Goal: Transaction & Acquisition: Purchase product/service

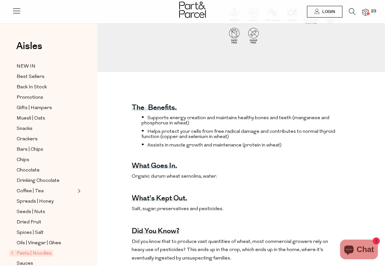
click at [368, 11] on img at bounding box center [365, 12] width 6 height 7
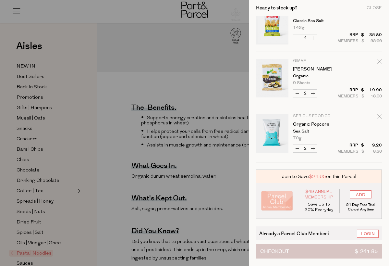
scroll to position [627, 0]
click at [324, 250] on button "Checkout $ 241.85" at bounding box center [319, 251] width 126 height 14
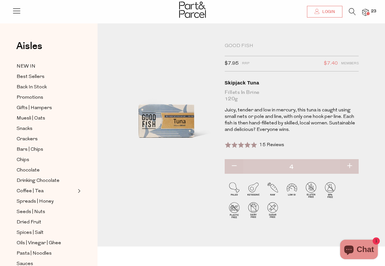
click at [320, 15] on link "Login" at bounding box center [324, 12] width 35 height 12
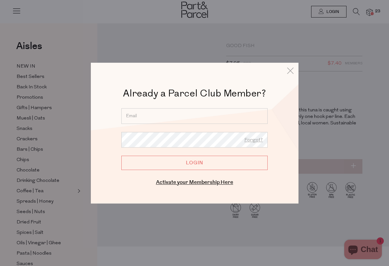
click at [192, 107] on div "Already a Parcel Club Member? Already a Member? Login. Forgot? Forgot? Login En…" at bounding box center [194, 137] width 175 height 100
type input "annaxuereb03@gmail.com"
click at [197, 163] on input "Login" at bounding box center [194, 163] width 146 height 14
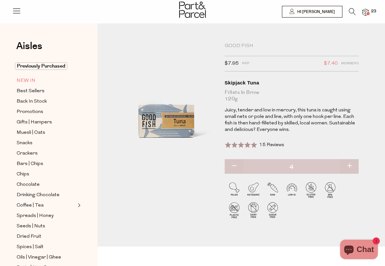
click at [32, 82] on span "NEW IN" at bounding box center [26, 81] width 19 height 8
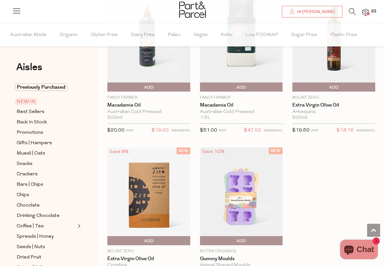
scroll to position [907, 0]
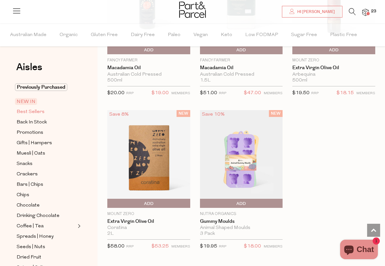
click at [35, 114] on span "Best Sellers" at bounding box center [31, 112] width 28 height 8
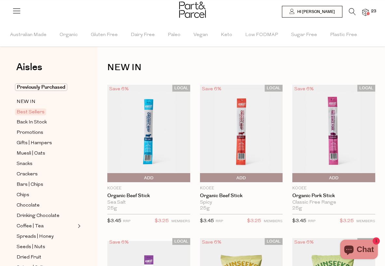
type input "4"
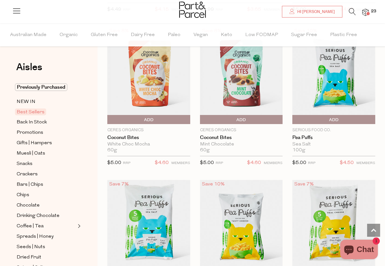
scroll to position [1913, 0]
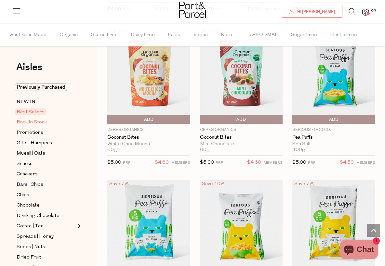
click at [43, 124] on span "Back In Stock" at bounding box center [32, 123] width 30 height 8
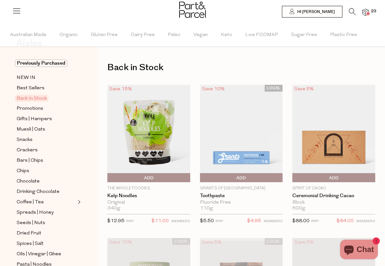
scroll to position [9, 0]
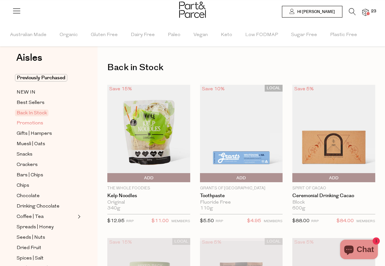
click at [36, 120] on span "Promotions" at bounding box center [30, 124] width 27 height 8
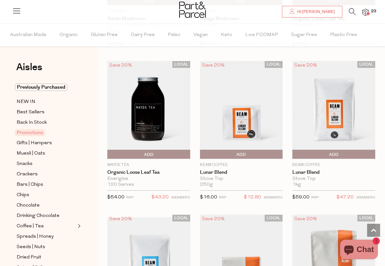
scroll to position [893, 0]
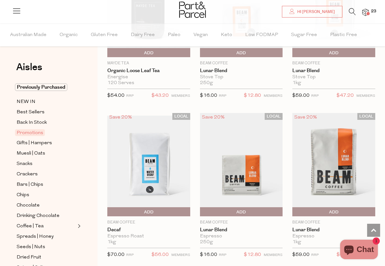
click at [247, 136] on img at bounding box center [241, 164] width 83 height 103
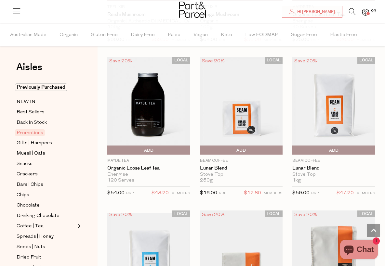
scroll to position [800, 0]
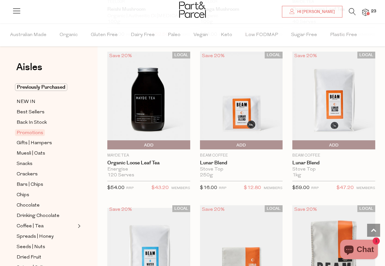
click at [247, 99] on img at bounding box center [241, 101] width 83 height 98
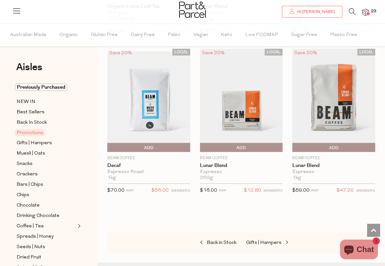
scroll to position [956, 0]
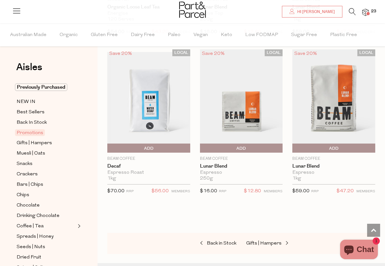
click at [348, 119] on img at bounding box center [333, 100] width 83 height 103
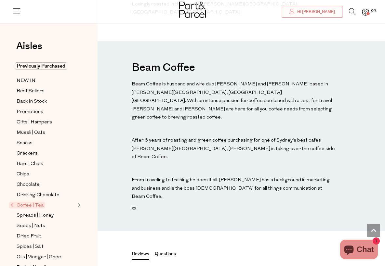
scroll to position [482, 0]
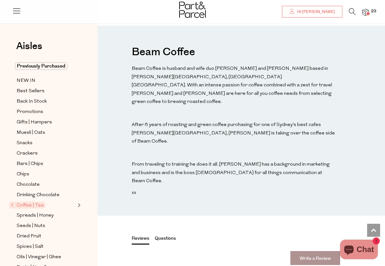
click at [165, 235] on button "Questions" at bounding box center [165, 239] width 21 height 8
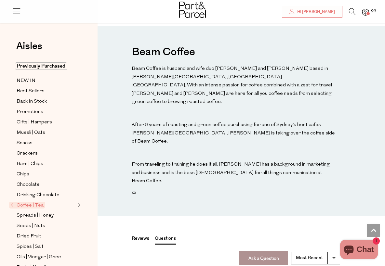
click at [138, 235] on button "Reviews" at bounding box center [141, 239] width 18 height 8
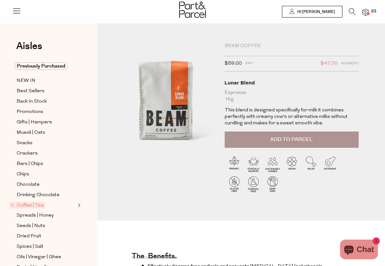
scroll to position [0, 0]
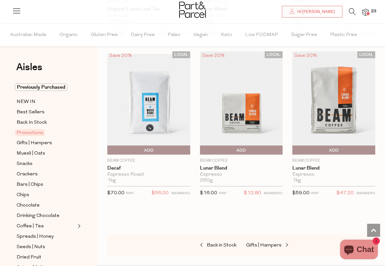
scroll to position [938, 0]
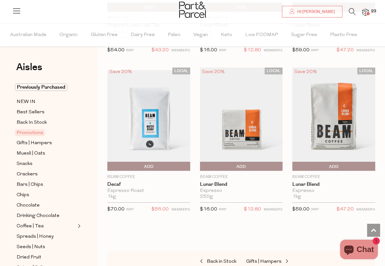
click at [262, 97] on img at bounding box center [241, 119] width 83 height 103
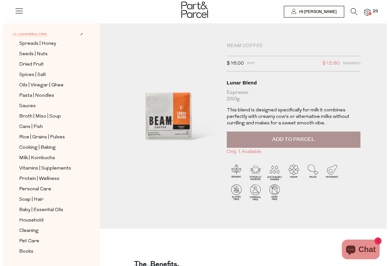
scroll to position [172, 0]
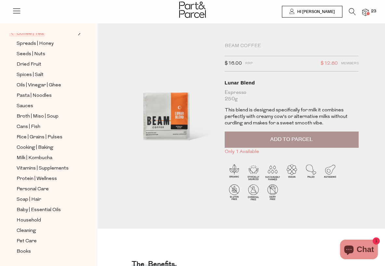
click at [371, 13] on span "23" at bounding box center [373, 11] width 8 height 6
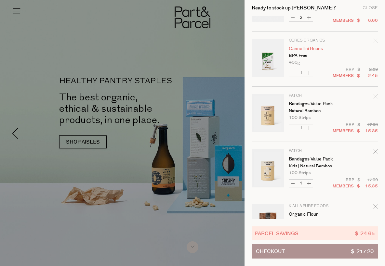
scroll to position [46, 0]
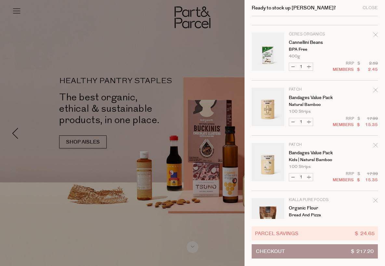
click at [377, 89] on icon "Remove Bandages Value Pack" at bounding box center [375, 90] width 5 height 5
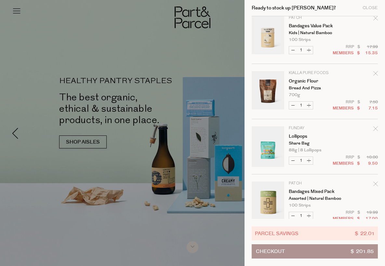
scroll to position [142, 0]
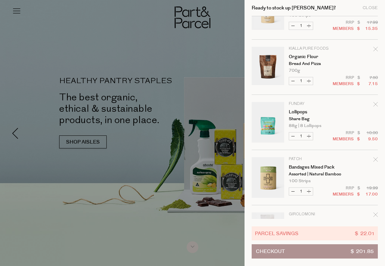
click at [377, 103] on icon "Remove Lollipops" at bounding box center [375, 104] width 5 height 5
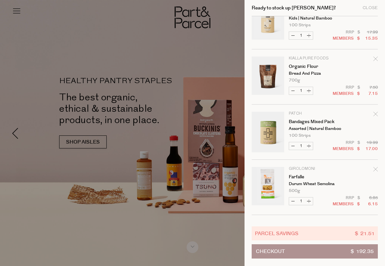
scroll to position [133, 0]
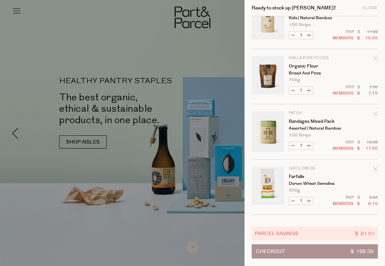
click at [275, 129] on link "Your cart" at bounding box center [267, 131] width 32 height 41
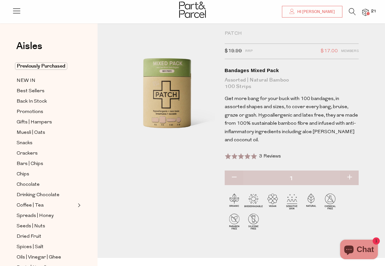
scroll to position [12, 0]
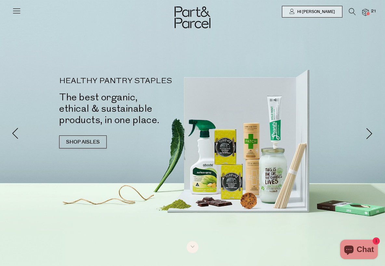
click at [366, 11] on img at bounding box center [365, 12] width 6 height 7
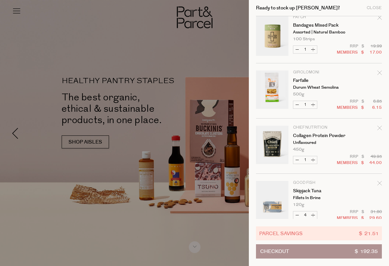
scroll to position [233, 0]
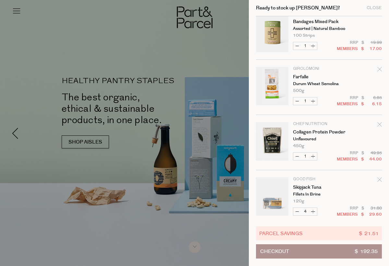
click at [313, 98] on button "Increase Farfalle" at bounding box center [314, 100] width 8 height 7
type input "2"
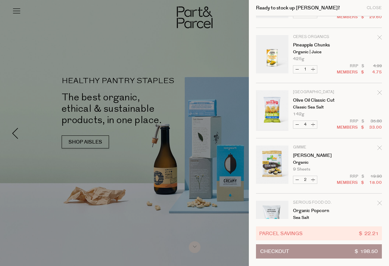
scroll to position [431, 0]
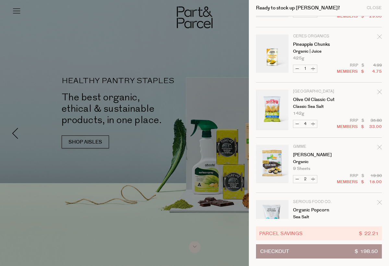
click at [381, 36] on icon "Remove Pineapple Chunks" at bounding box center [380, 36] width 5 height 5
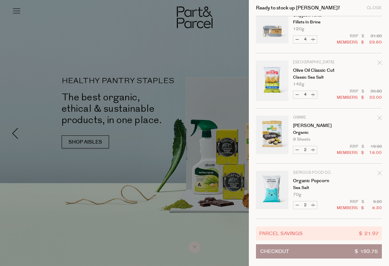
scroll to position [405, 0]
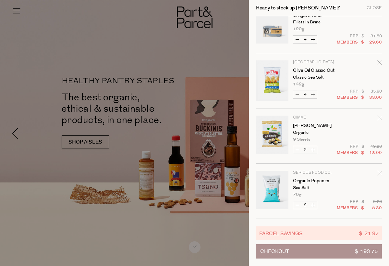
click at [378, 174] on icon "Remove Organic Popcorn" at bounding box center [380, 173] width 4 height 4
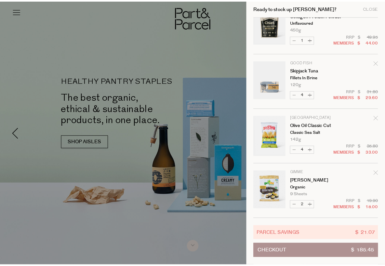
scroll to position [349, 0]
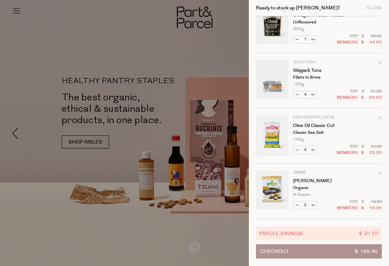
click at [181, 161] on div at bounding box center [194, 133] width 389 height 266
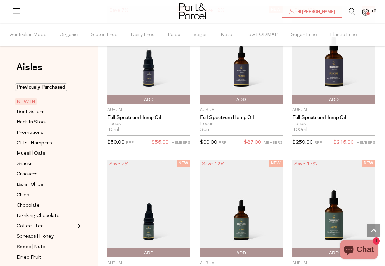
scroll to position [0, 0]
click at [55, 88] on span "Previously Purchased" at bounding box center [41, 86] width 52 height 7
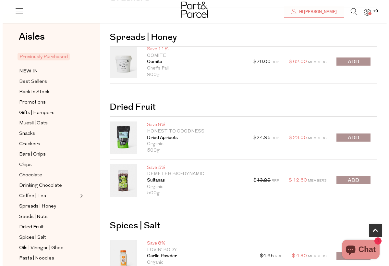
scroll to position [121, 0]
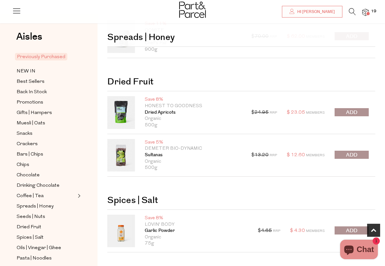
click at [367, 13] on span at bounding box center [367, 13] width 3 height 3
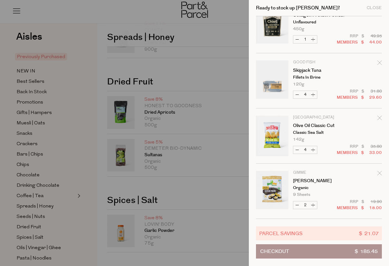
scroll to position [349, 0]
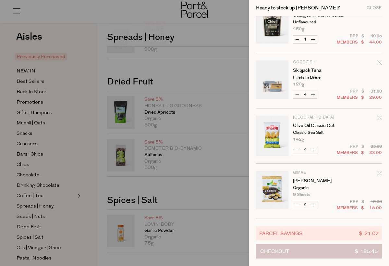
click at [344, 254] on button "Checkout $ 185.45" at bounding box center [319, 251] width 126 height 14
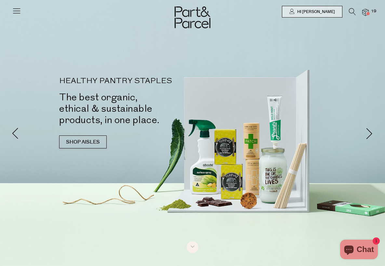
click at [349, 12] on icon at bounding box center [352, 11] width 7 height 7
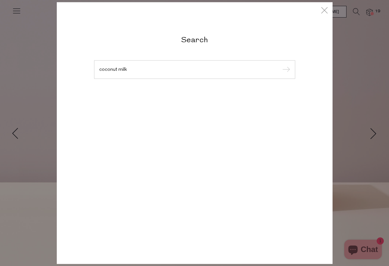
type input "coconut milk"
click at [285, 70] on input "submit" at bounding box center [286, 70] width 10 height 10
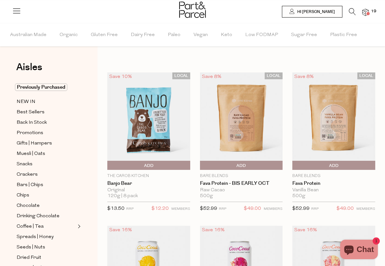
click at [350, 10] on icon at bounding box center [352, 11] width 7 height 7
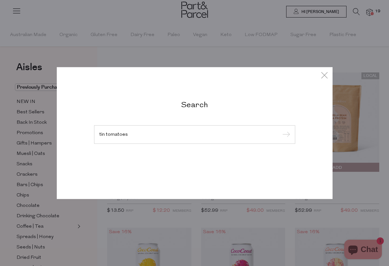
type input "tin tomatoes"
click at [285, 135] on input "submit" at bounding box center [286, 135] width 10 height 10
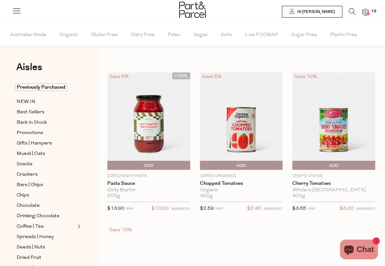
type input "2"
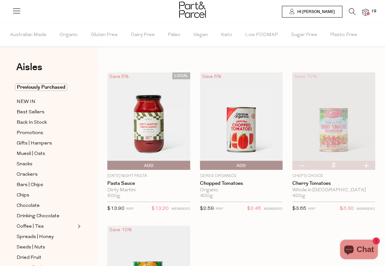
click at [262, 167] on span "Add To Parcel" at bounding box center [241, 166] width 80 height 10
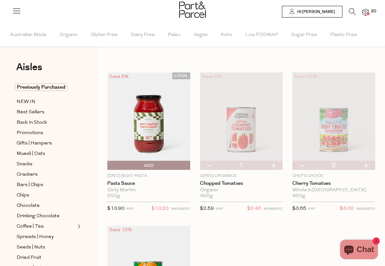
click at [275, 165] on button "button" at bounding box center [273, 165] width 19 height 9
type input "2"
click at [365, 13] on img at bounding box center [365, 12] width 6 height 7
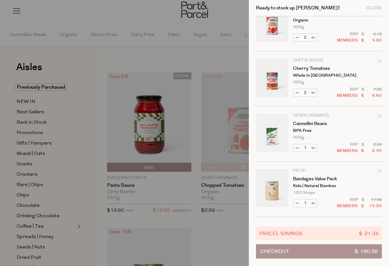
scroll to position [22, 0]
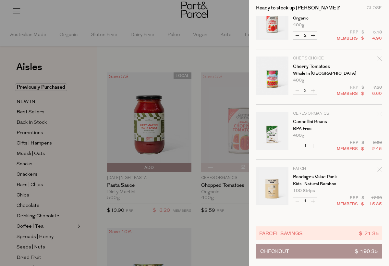
click at [235, 56] on div at bounding box center [194, 133] width 389 height 266
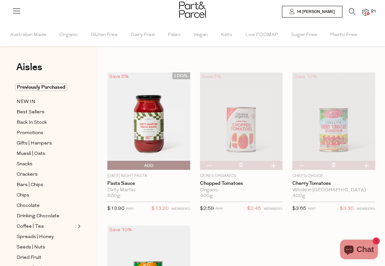
click at [349, 9] on icon at bounding box center [352, 11] width 7 height 7
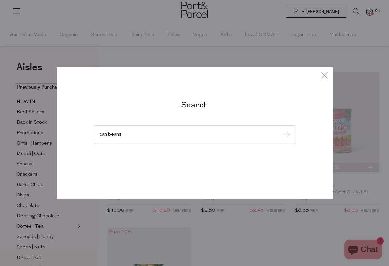
type input "can beans"
click at [285, 135] on input "submit" at bounding box center [286, 135] width 10 height 10
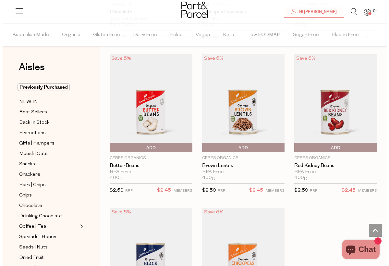
scroll to position [835, 0]
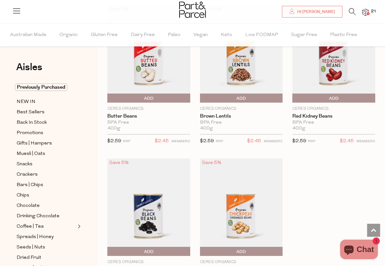
click at [139, 97] on span "Add To Parcel" at bounding box center [149, 99] width 80 height 10
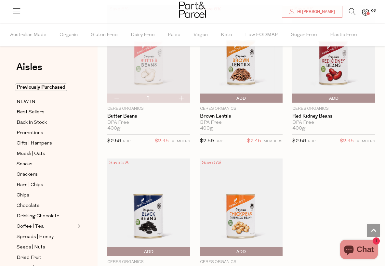
click at [181, 97] on button "button" at bounding box center [180, 98] width 19 height 9
type input "2"
click at [181, 96] on button "button" at bounding box center [180, 98] width 19 height 9
type input "3"
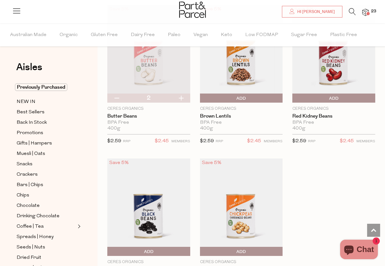
type input "3"
click at [183, 95] on button "button" at bounding box center [180, 98] width 19 height 9
type input "4"
click at [349, 14] on icon at bounding box center [352, 11] width 7 height 7
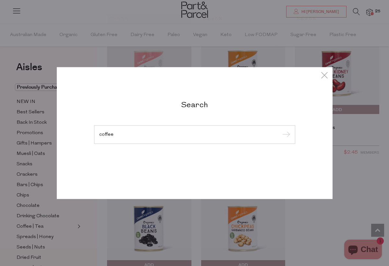
type input "coffee"
click at [285, 135] on input "submit" at bounding box center [286, 135] width 10 height 10
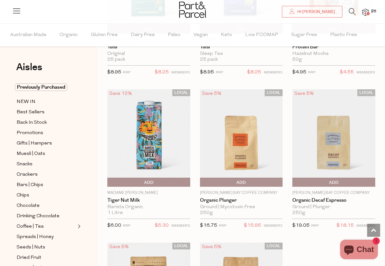
scroll to position [2374, 0]
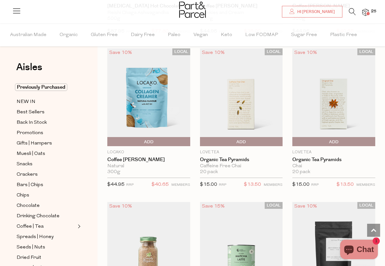
scroll to position [4168, 0]
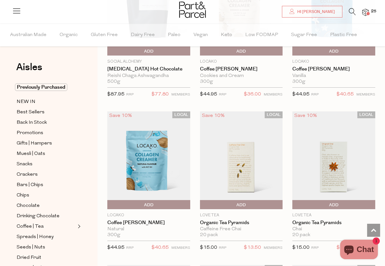
click at [137, 165] on img at bounding box center [148, 160] width 83 height 98
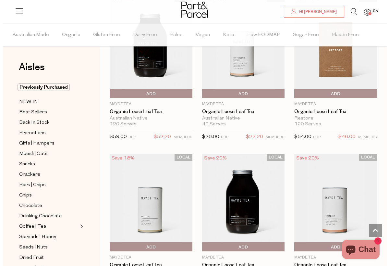
scroll to position [821, 0]
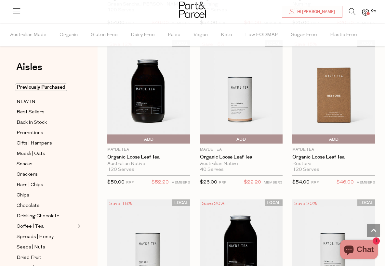
click at [368, 11] on div at bounding box center [192, 10] width 385 height 21
click at [366, 13] on span at bounding box center [367, 13] width 3 height 3
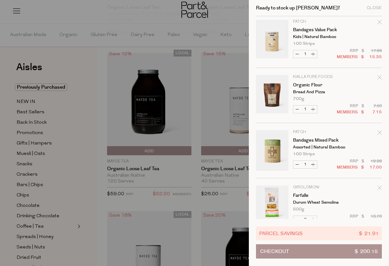
scroll to position [227, 0]
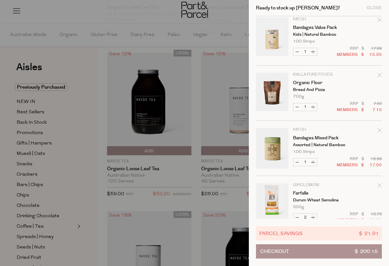
click at [296, 161] on button "Decrease Bandages Mixed Pack" at bounding box center [298, 162] width 8 height 7
type input "0"
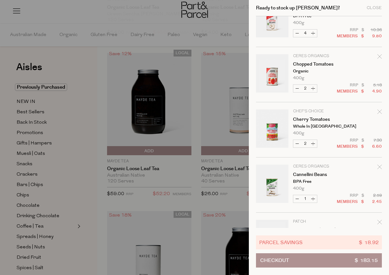
scroll to position [24, 0]
click at [276, 75] on link "Your cart" at bounding box center [272, 75] width 32 height 41
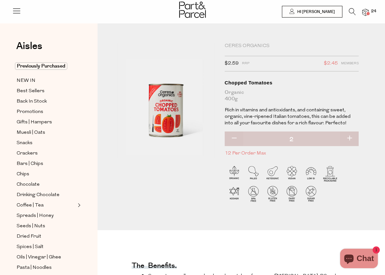
click at [235, 134] on button "button" at bounding box center [233, 139] width 19 height 14
type input "1"
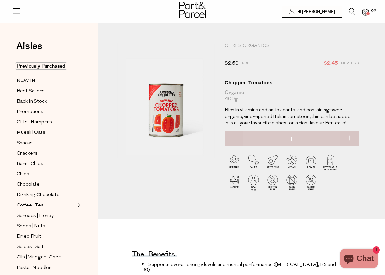
click at [234, 136] on button "button" at bounding box center [233, 139] width 19 height 14
type input "0"
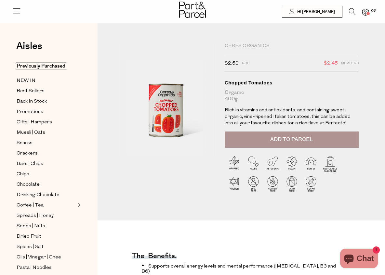
click at [349, 12] on icon at bounding box center [352, 11] width 7 height 7
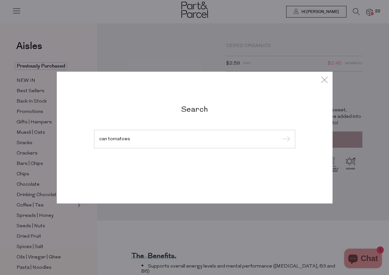
type input "can tomatoes"
click at [285, 139] on input "submit" at bounding box center [286, 139] width 10 height 10
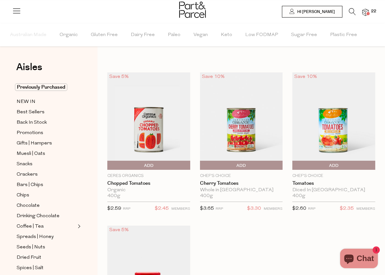
type input "2"
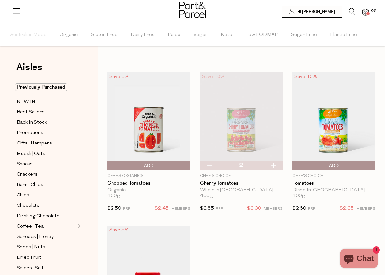
scroll to position [0, 1]
click at [365, 12] on img at bounding box center [365, 12] width 6 height 7
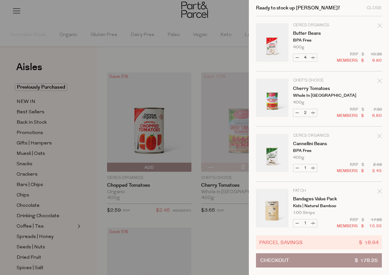
scroll to position [44, 0]
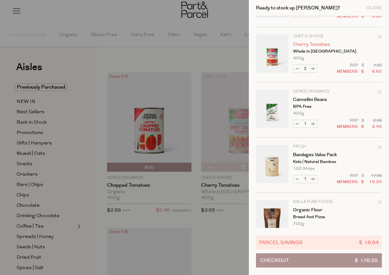
click at [312, 46] on link "Cherry Tomatoes" at bounding box center [318, 44] width 50 height 5
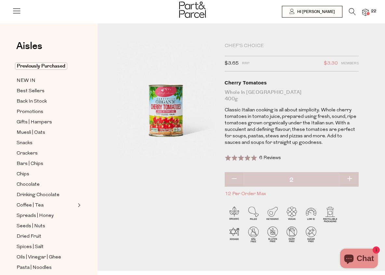
click at [369, 12] on span at bounding box center [367, 13] width 3 height 3
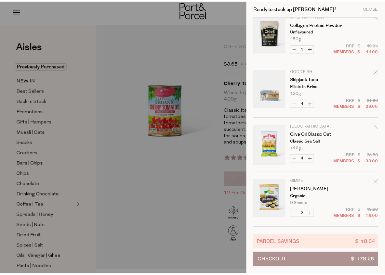
scroll to position [340, 0]
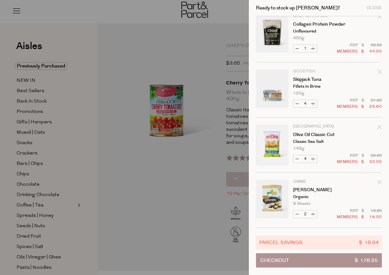
click at [109, 185] on div at bounding box center [194, 137] width 389 height 275
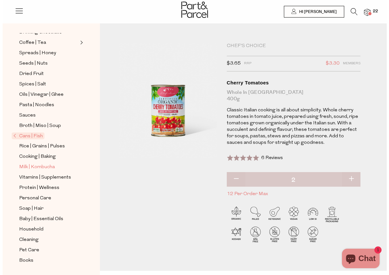
scroll to position [163, 0]
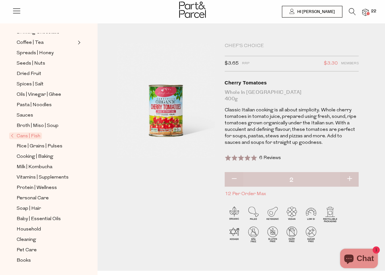
click at [367, 15] on span at bounding box center [367, 13] width 3 height 3
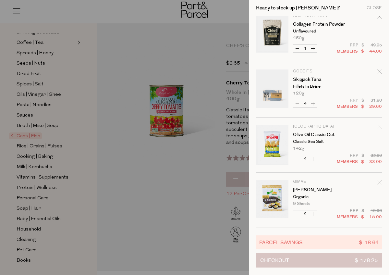
click at [294, 263] on button "Checkout $ 178.25" at bounding box center [319, 260] width 126 height 14
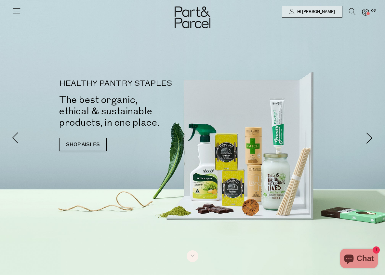
click at [353, 13] on icon at bounding box center [352, 11] width 7 height 7
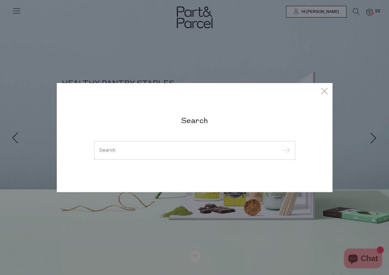
type input "a"
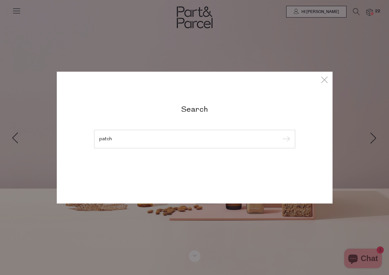
type input "patch"
click at [285, 139] on input "submit" at bounding box center [286, 139] width 10 height 10
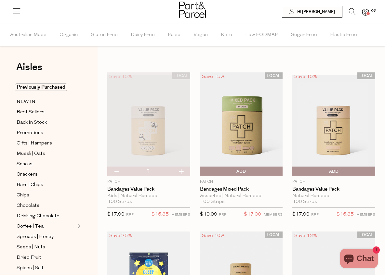
click at [348, 173] on span "Add To Parcel" at bounding box center [334, 172] width 80 height 10
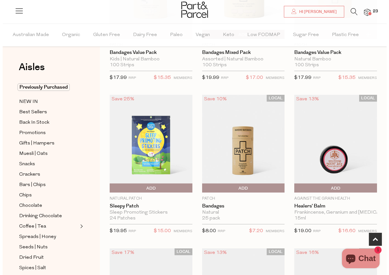
scroll to position [145, 0]
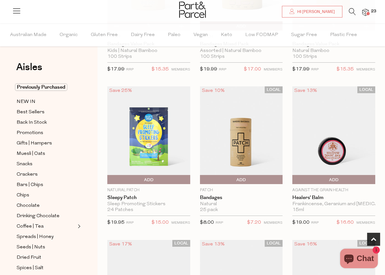
click at [349, 10] on icon at bounding box center [352, 11] width 7 height 7
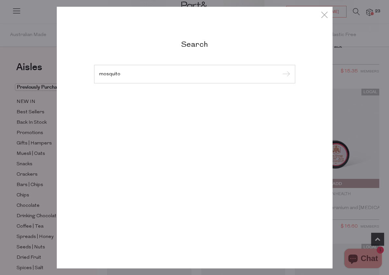
type input "mosquito"
click at [285, 74] on input "submit" at bounding box center [286, 75] width 10 height 10
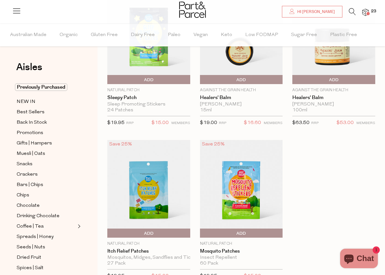
scroll to position [96, 2]
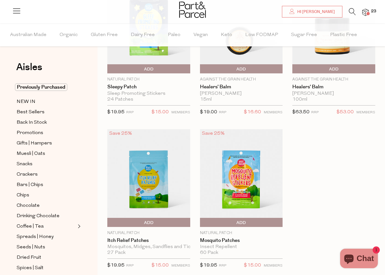
click at [154, 189] on img at bounding box center [148, 178] width 83 height 98
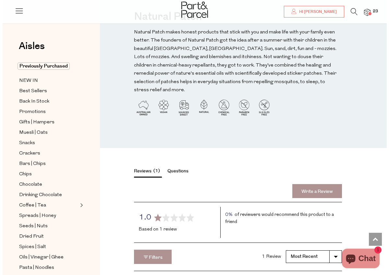
scroll to position [618, 0]
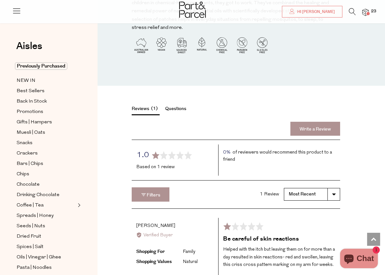
click at [368, 11] on img at bounding box center [365, 12] width 6 height 7
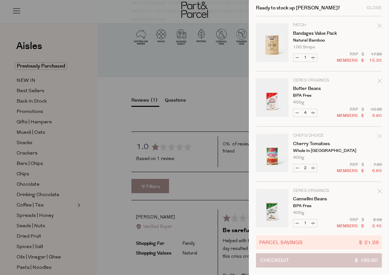
click at [296, 256] on button "Checkout $ 193.60" at bounding box center [319, 260] width 126 height 14
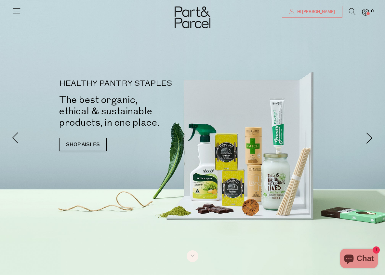
click at [330, 9] on span "Hi [PERSON_NAME]" at bounding box center [314, 12] width 39 height 6
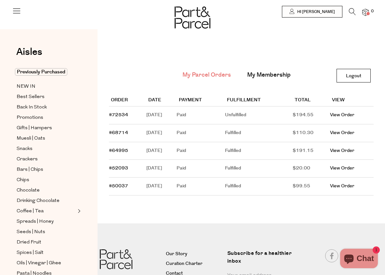
click at [317, 21] on div at bounding box center [192, 11] width 385 height 23
click at [317, 18] on div at bounding box center [192, 11] width 385 height 23
click at [338, 69] on link "Logout" at bounding box center [353, 76] width 34 height 14
